Goal: Find specific page/section: Find specific page/section

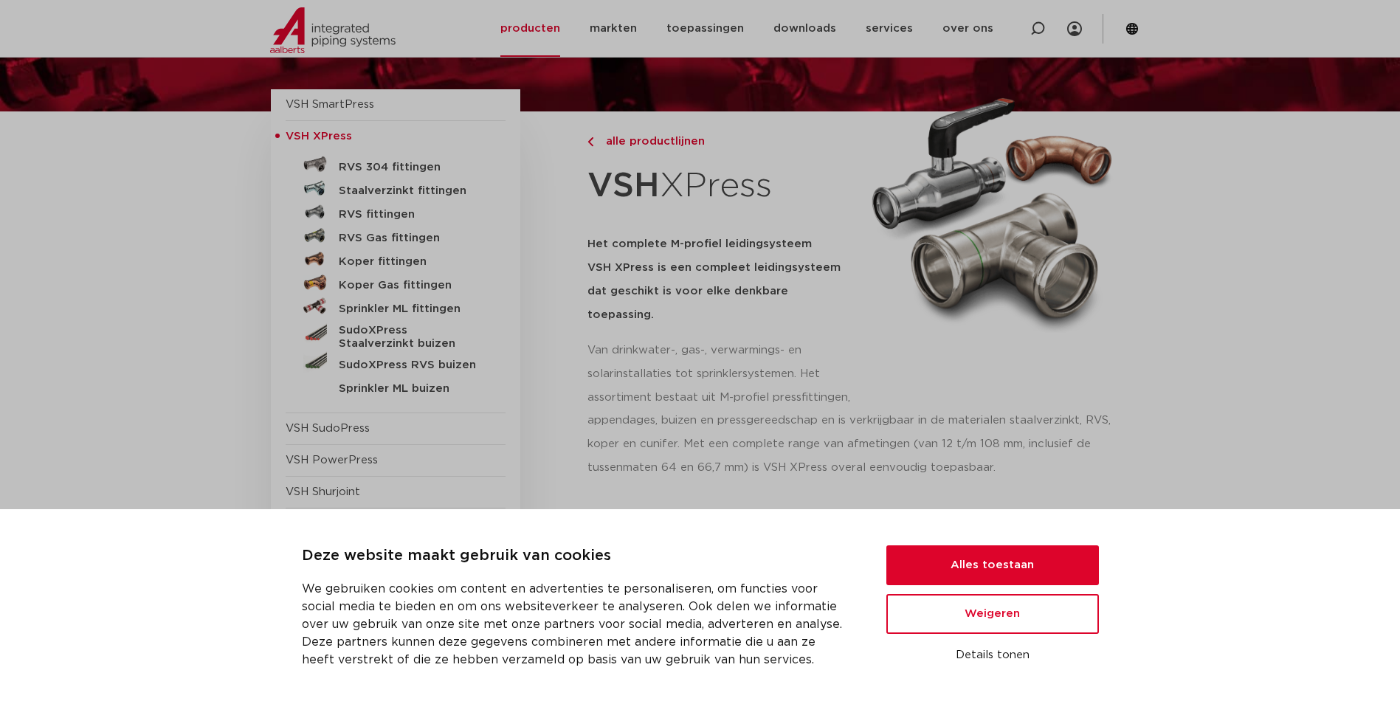
scroll to position [148, 0]
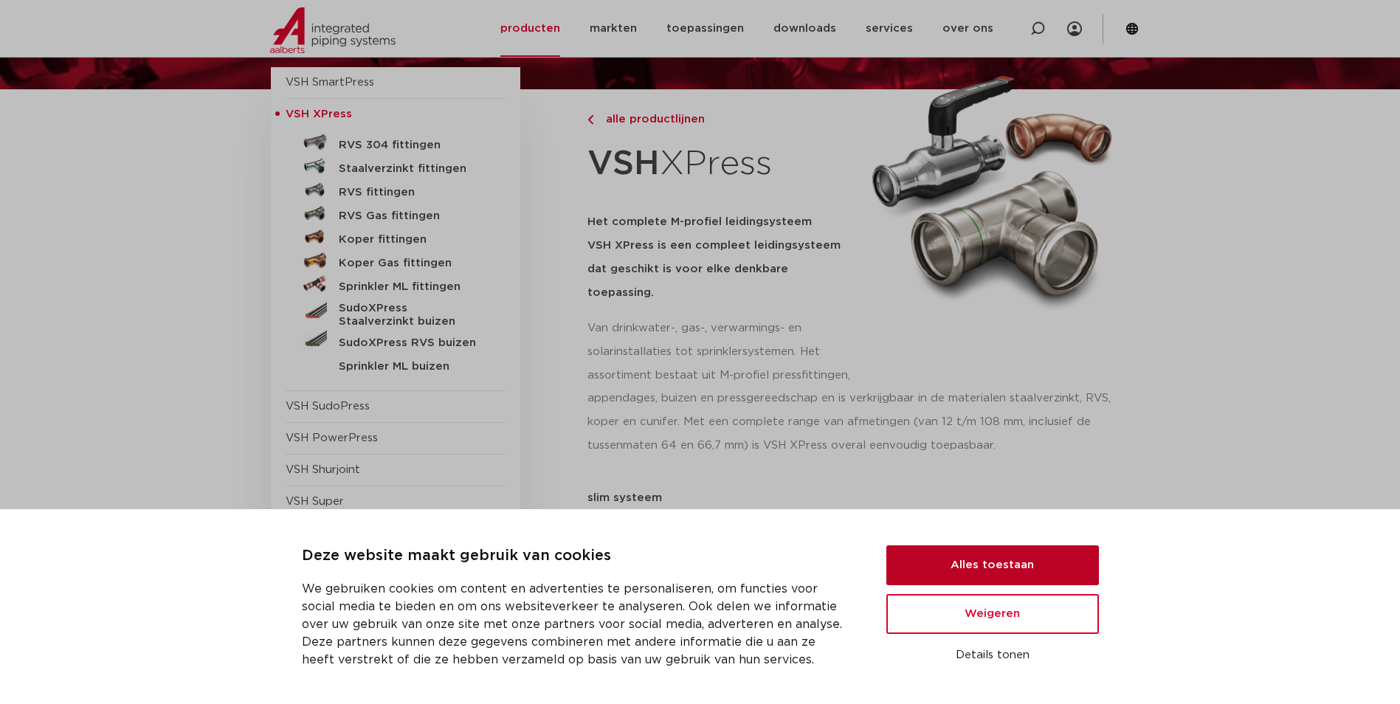
click at [1042, 555] on button "Alles toestaan" at bounding box center [992, 565] width 213 height 40
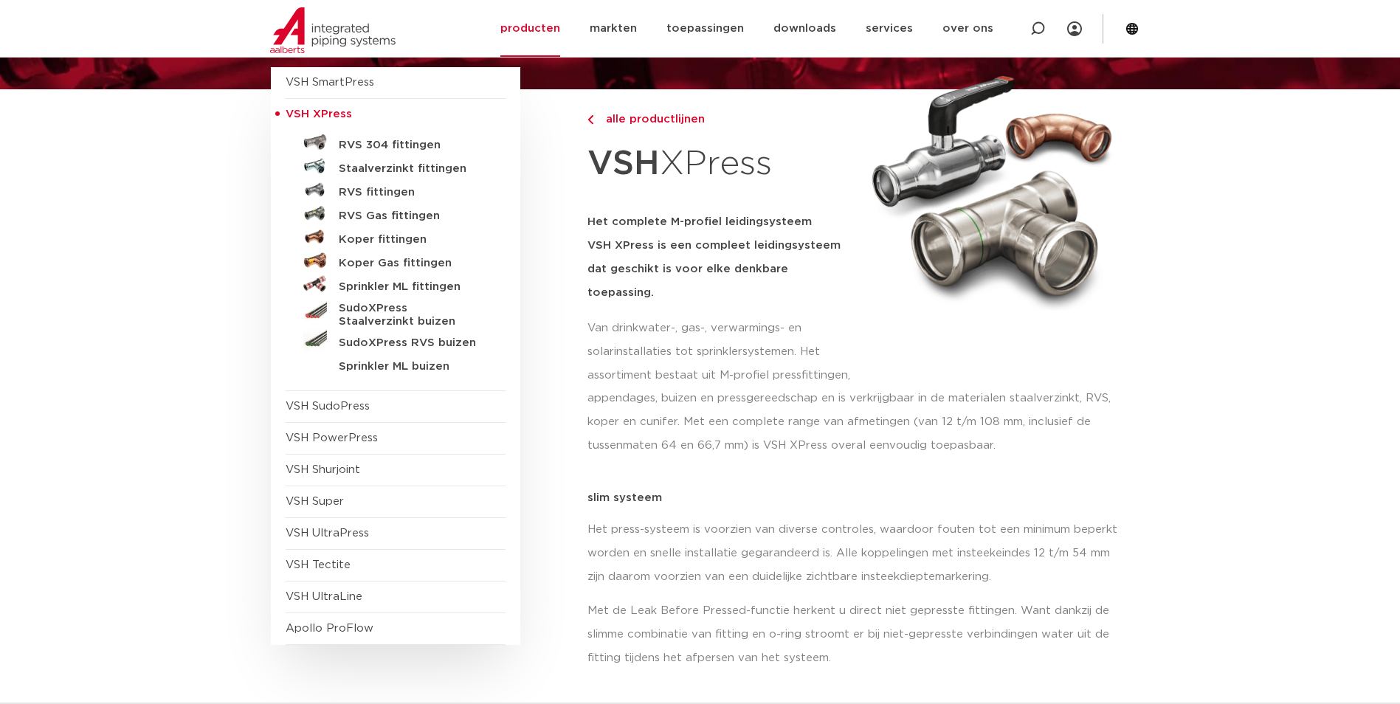
scroll to position [0, 0]
click at [368, 168] on h5 "Staalverzinkt fittingen" at bounding box center [412, 168] width 146 height 13
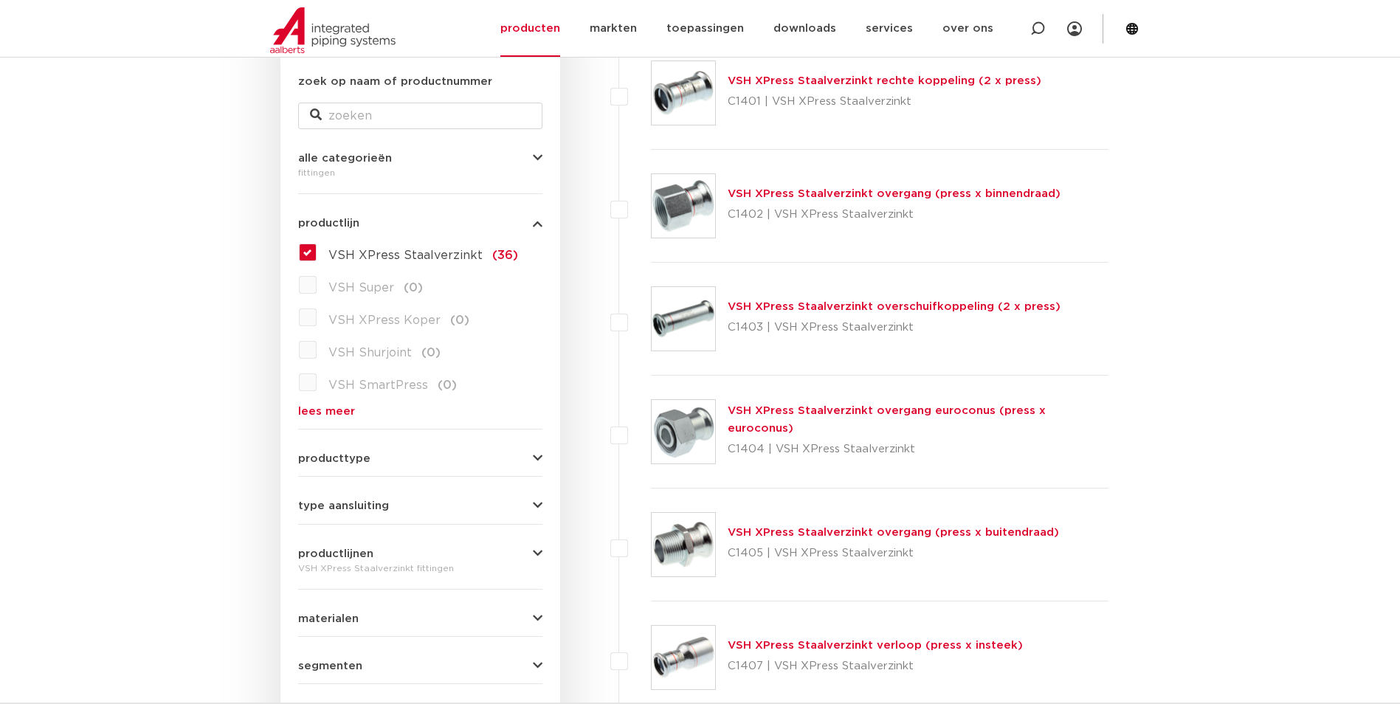
scroll to position [295, 0]
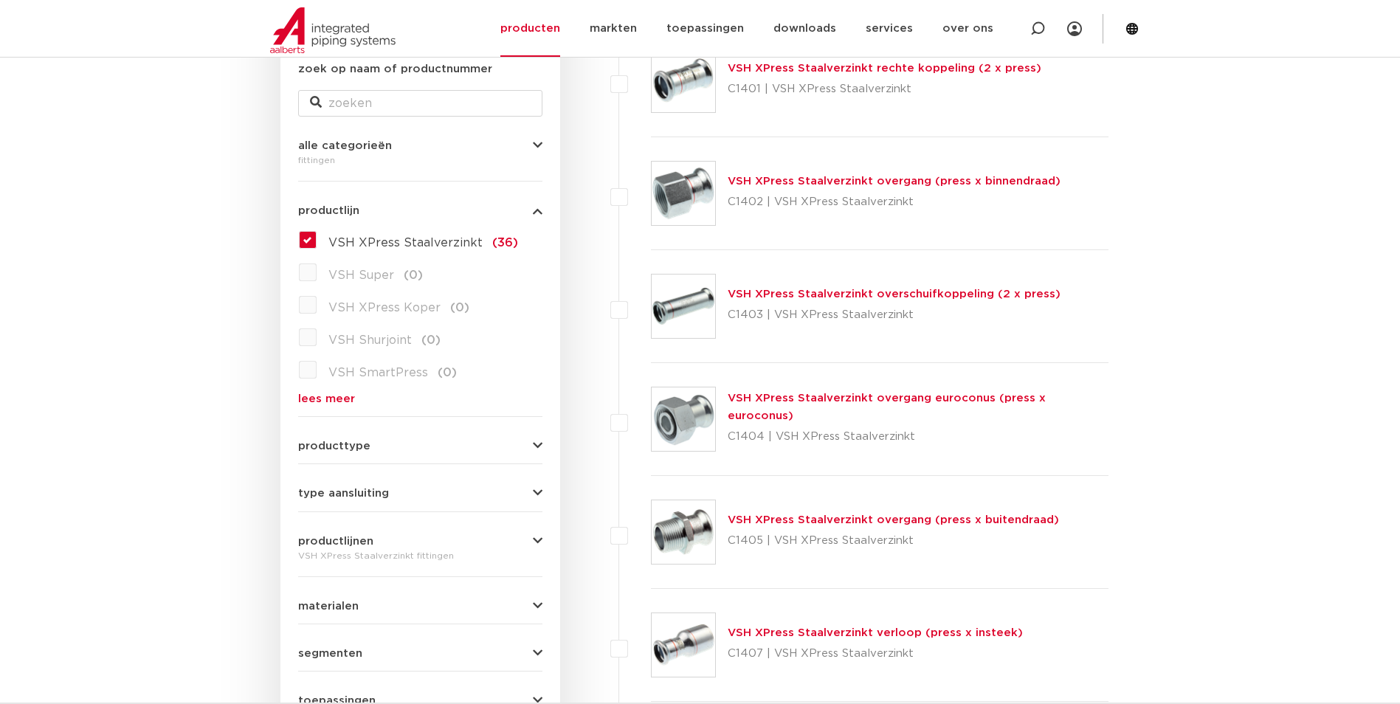
click at [348, 444] on span "producttype" at bounding box center [334, 446] width 72 height 11
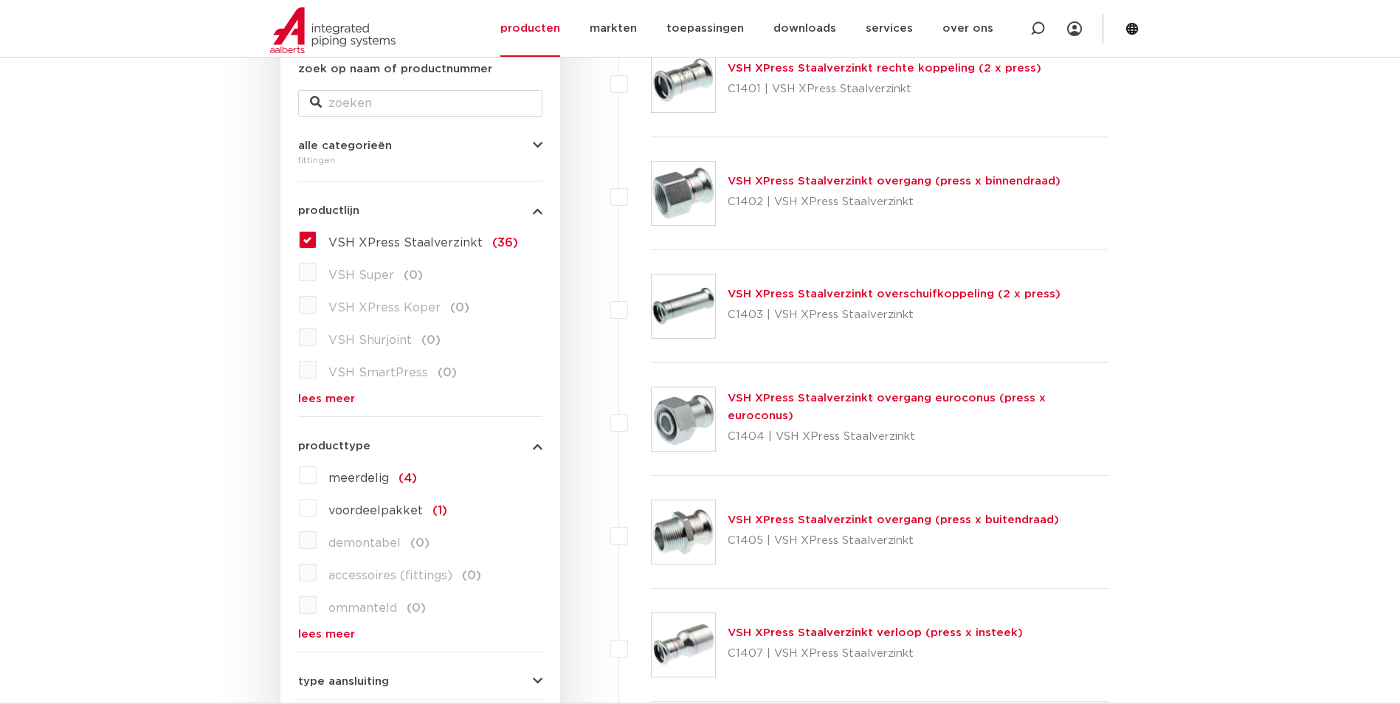
click at [348, 444] on span "producttype" at bounding box center [334, 446] width 72 height 11
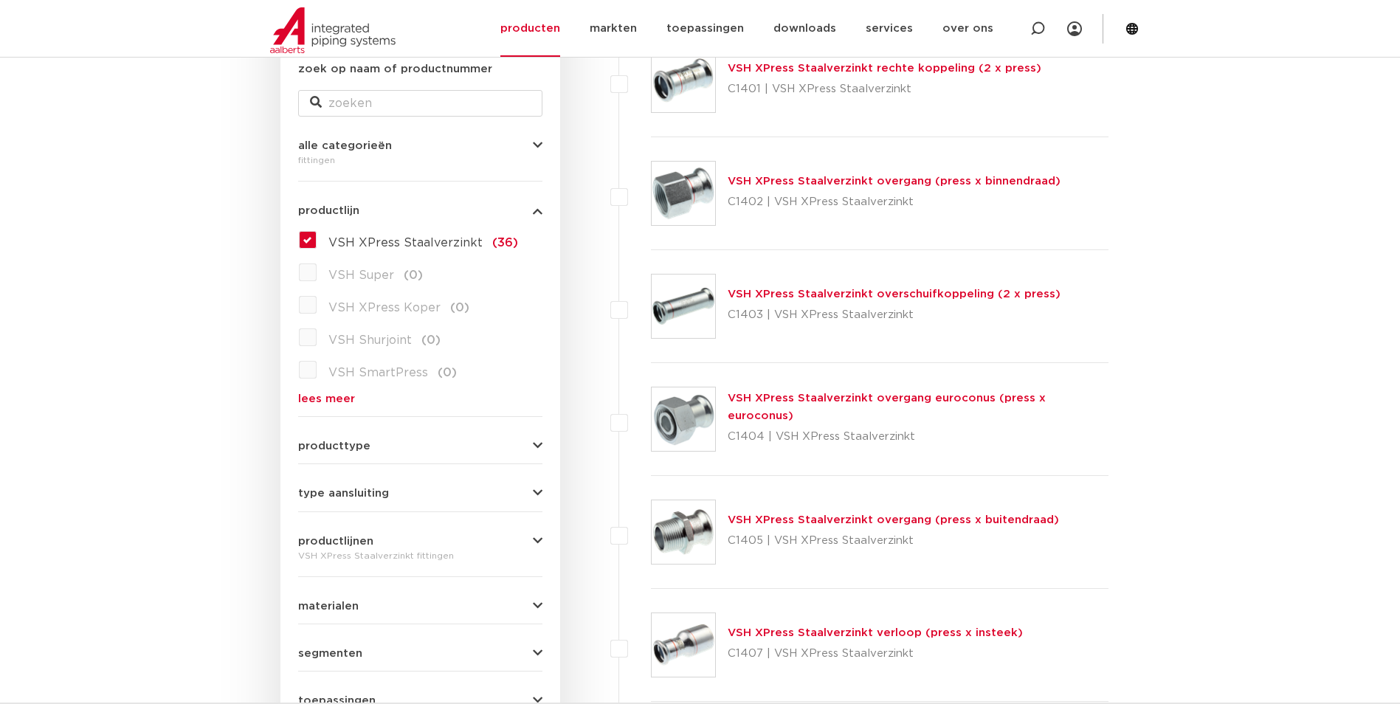
click at [351, 499] on span "type aansluiting" at bounding box center [343, 493] width 91 height 11
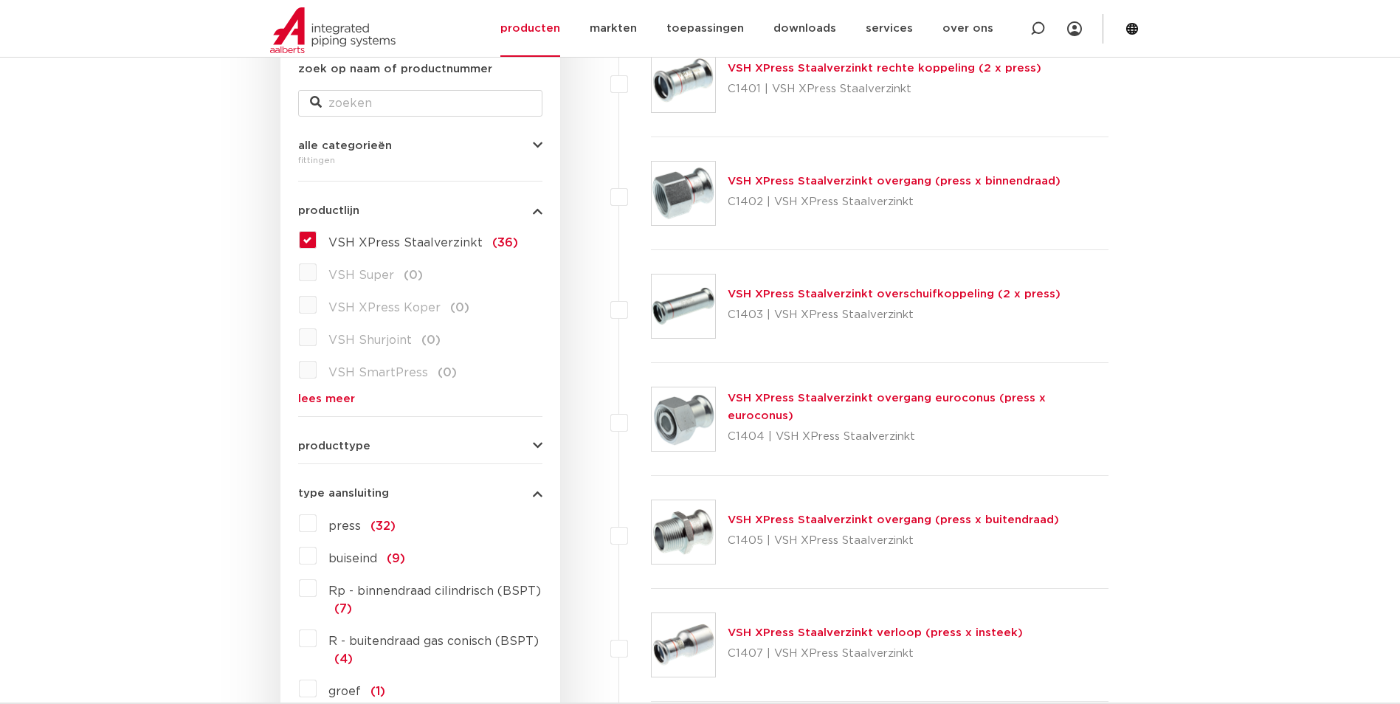
click at [351, 492] on span "type aansluiting" at bounding box center [343, 493] width 91 height 11
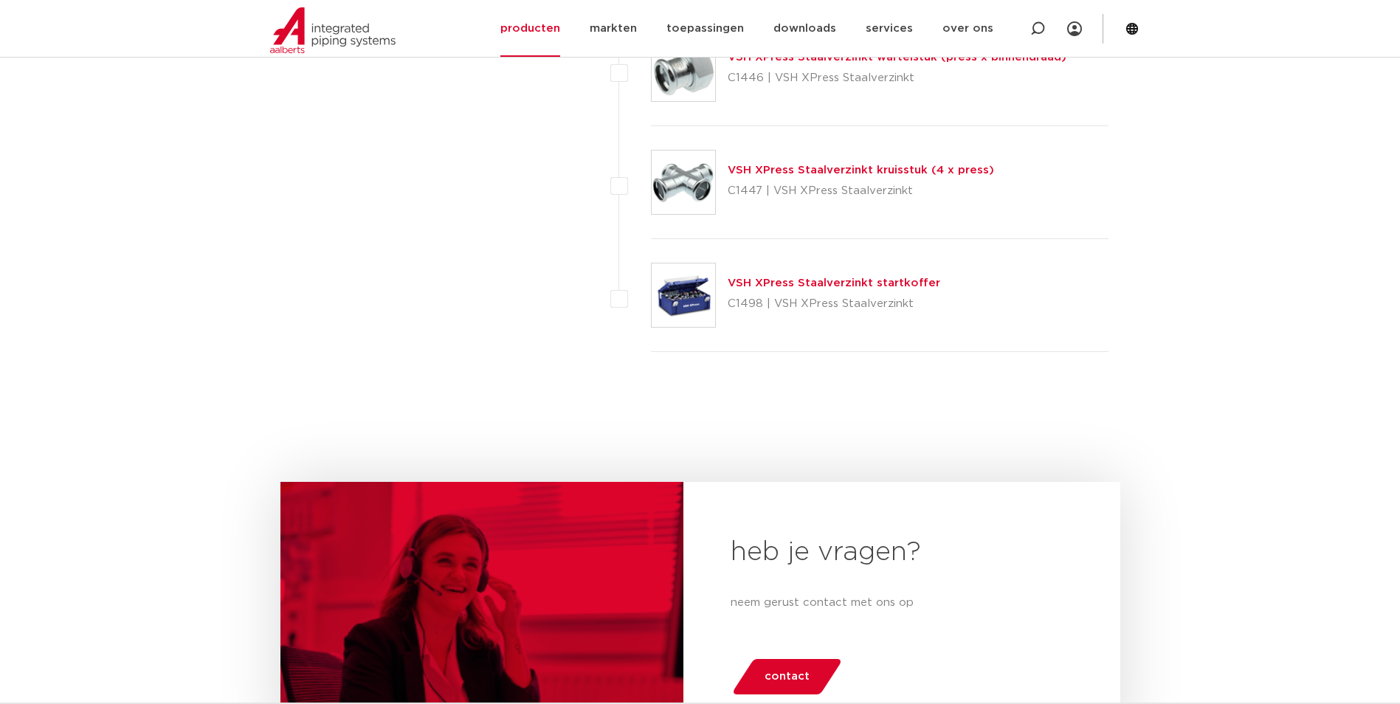
scroll to position [4060, 0]
